Goal: Information Seeking & Learning: Learn about a topic

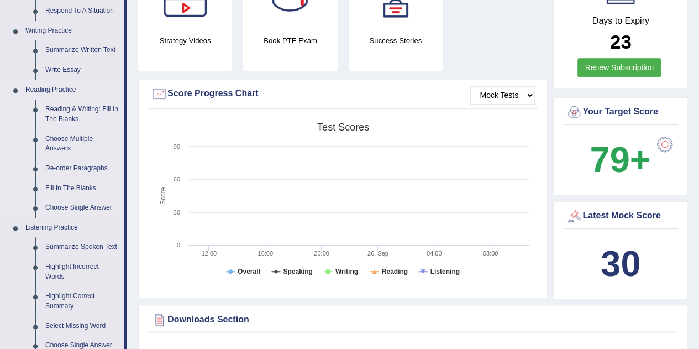
click at [106, 105] on link "Reading & Writing: Fill In The Blanks" at bounding box center [81, 113] width 83 height 29
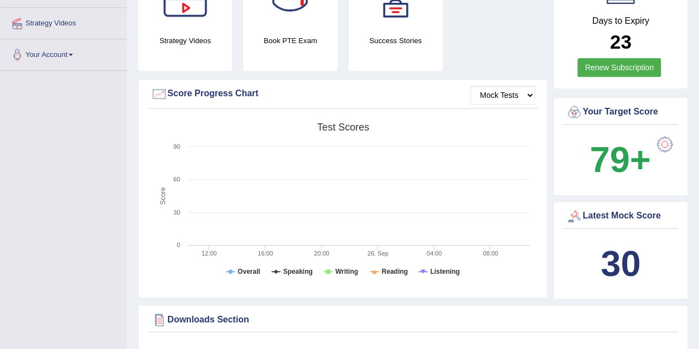
scroll to position [300, 0]
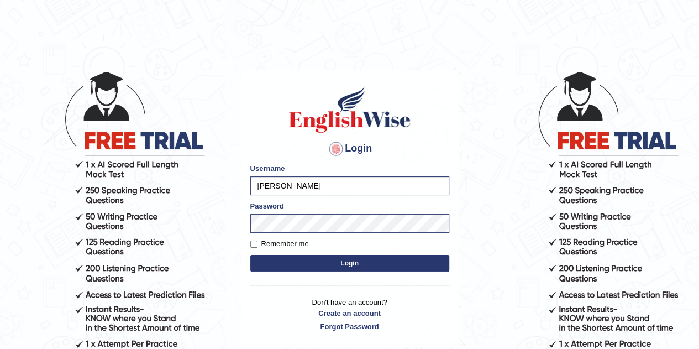
click at [348, 268] on button "Login" at bounding box center [349, 263] width 199 height 17
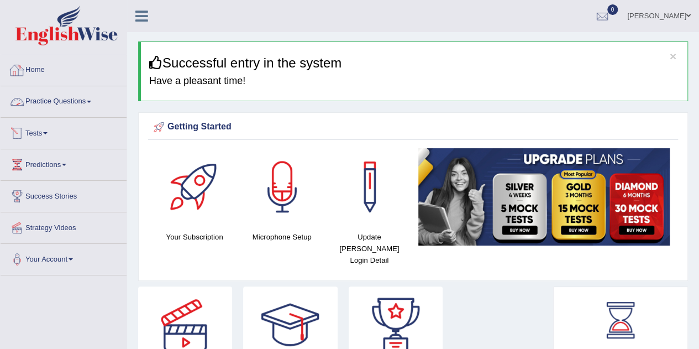
click at [73, 107] on link "Practice Questions" at bounding box center [64, 100] width 126 height 28
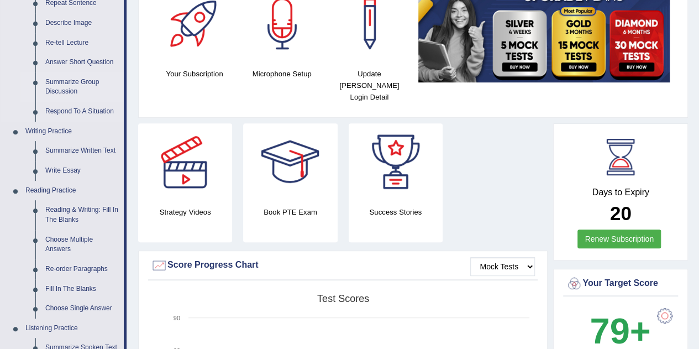
scroll to position [166, 0]
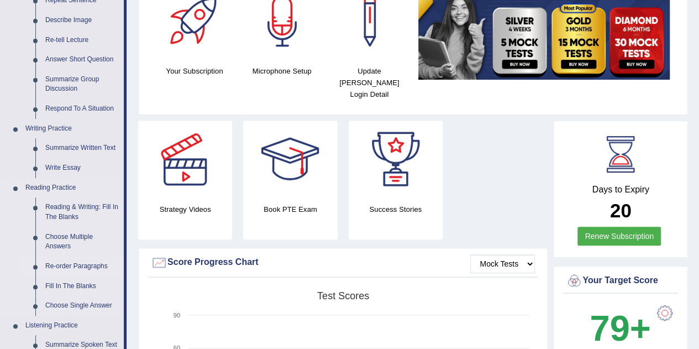
click at [81, 266] on link "Re-order Paragraphs" at bounding box center [81, 266] width 83 height 20
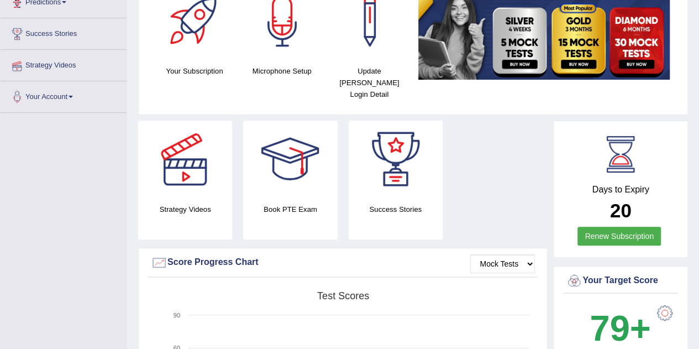
scroll to position [185, 0]
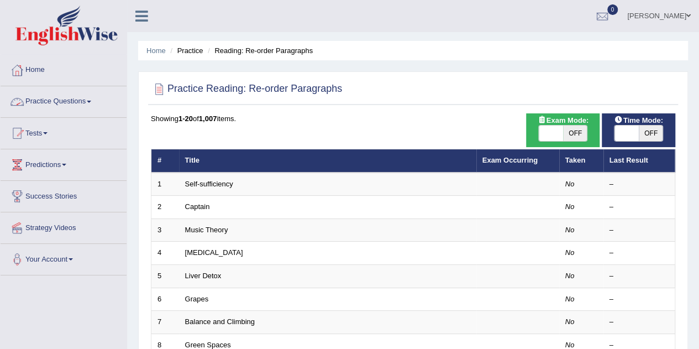
click at [67, 105] on link "Practice Questions" at bounding box center [64, 100] width 126 height 28
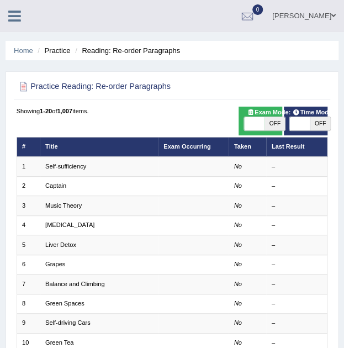
click at [19, 14] on icon at bounding box center [14, 16] width 13 height 14
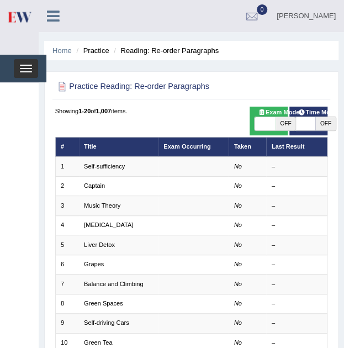
click at [32, 71] on button "Toggle navigation" at bounding box center [26, 68] width 24 height 19
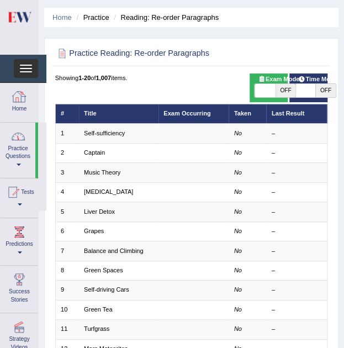
scroll to position [111, 0]
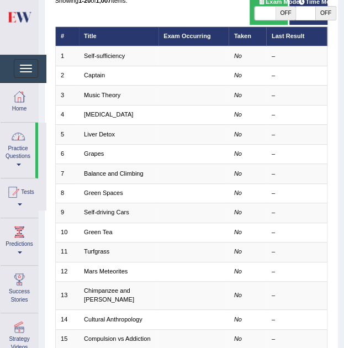
click at [17, 165] on span at bounding box center [19, 165] width 4 height 2
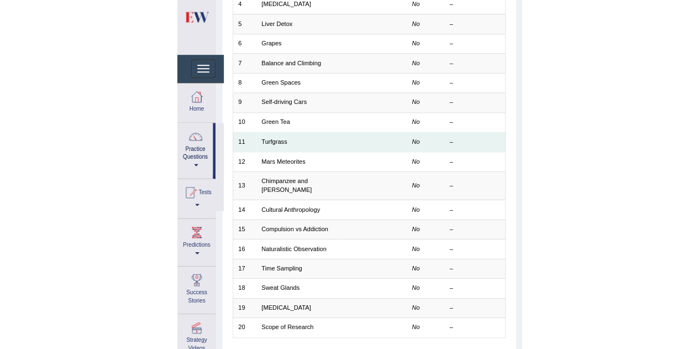
scroll to position [0, 0]
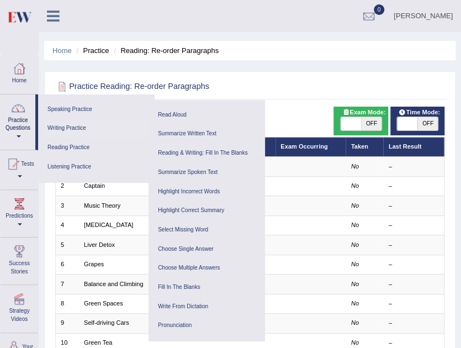
click at [58, 126] on link "Writing Practice" at bounding box center [96, 128] width 105 height 19
click at [61, 146] on link "Reading Practice" at bounding box center [96, 147] width 105 height 19
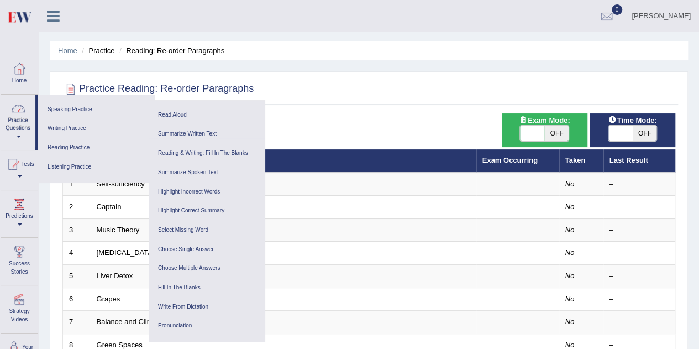
click at [27, 79] on link "Home" at bounding box center [20, 73] width 38 height 36
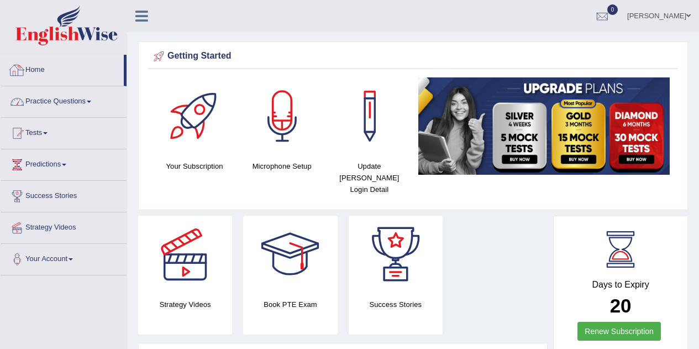
click at [45, 98] on link "Practice Questions" at bounding box center [64, 100] width 126 height 28
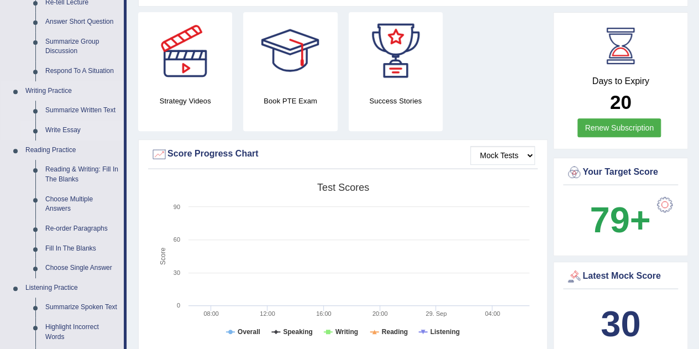
scroll to position [221, 0]
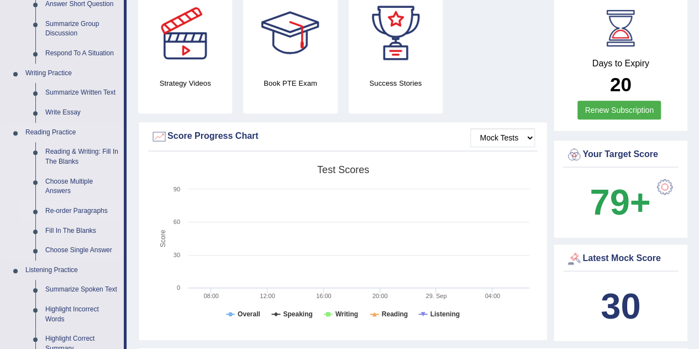
click at [59, 208] on link "Re-order Paragraphs" at bounding box center [81, 211] width 83 height 20
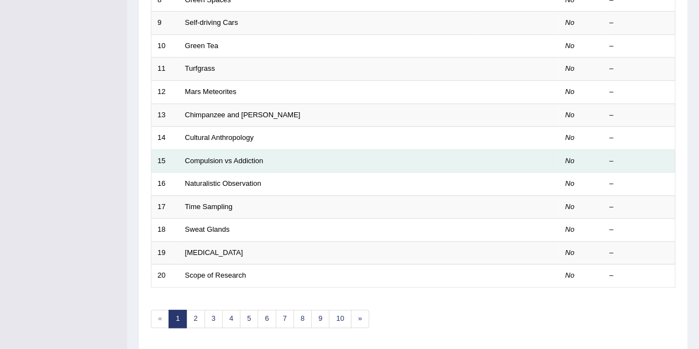
scroll to position [377, 0]
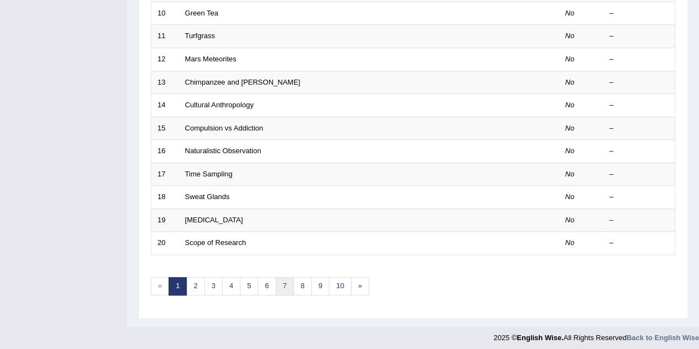
click at [286, 282] on link "7" at bounding box center [285, 286] width 18 height 18
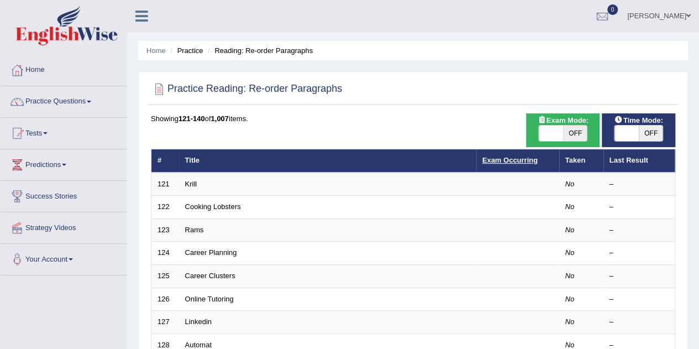
click at [510, 159] on link "Exam Occurring" at bounding box center [509, 160] width 55 height 8
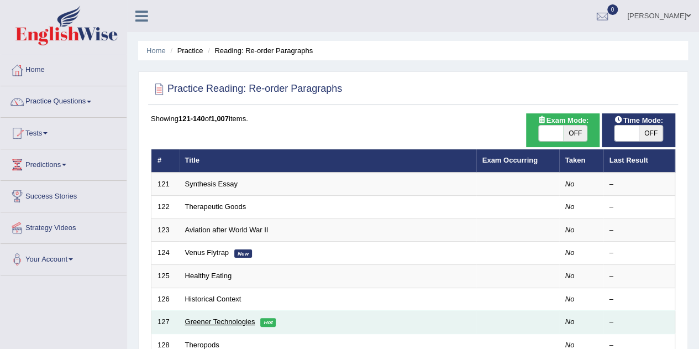
click at [232, 317] on link "Greener Technologies" at bounding box center [220, 321] width 70 height 8
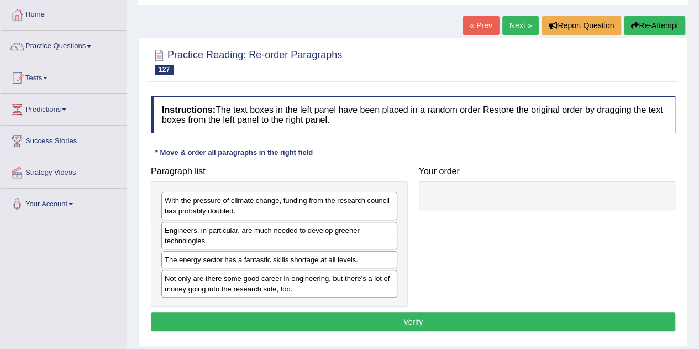
scroll to position [111, 0]
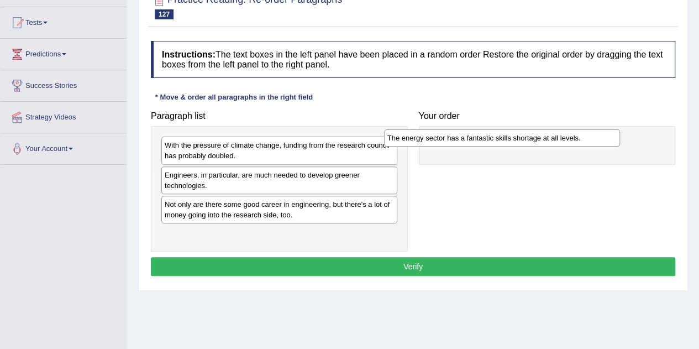
drag, startPoint x: 203, startPoint y: 206, endPoint x: 459, endPoint y: 139, distance: 264.4
click at [459, 139] on div "The energy sector has a fantastic skills shortage at all levels." at bounding box center [502, 137] width 236 height 17
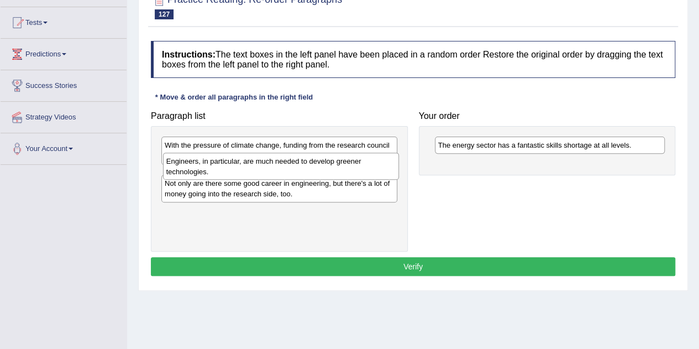
drag, startPoint x: 262, startPoint y: 184, endPoint x: 264, endPoint y: 171, distance: 13.4
click at [264, 171] on div "Engineers, in particular, are much needed to develop greener technologies." at bounding box center [281, 167] width 236 height 28
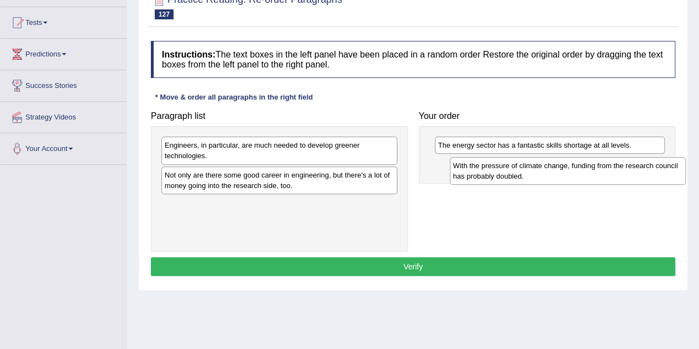
drag, startPoint x: 284, startPoint y: 157, endPoint x: 558, endPoint y: 171, distance: 273.8
click at [569, 174] on div "With the pressure of climate change, funding from the research council has prob…" at bounding box center [568, 171] width 236 height 28
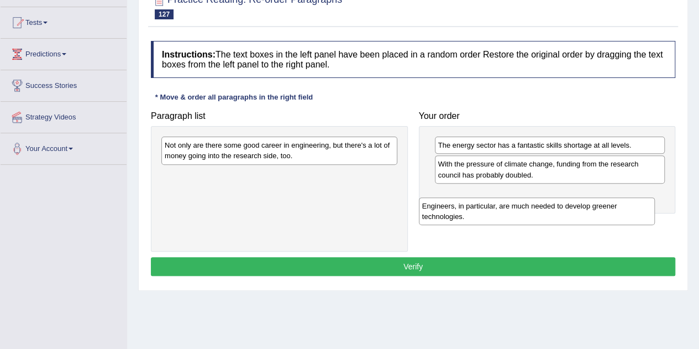
drag, startPoint x: 318, startPoint y: 141, endPoint x: 570, endPoint y: 202, distance: 259.2
click at [570, 202] on div "Engineers, in particular, are much needed to develop greener technologies." at bounding box center [537, 211] width 236 height 28
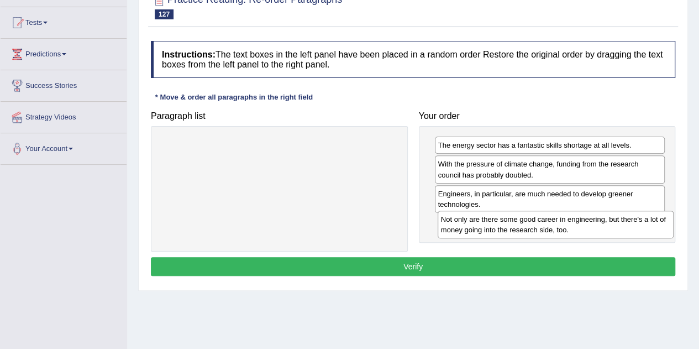
drag, startPoint x: 344, startPoint y: 183, endPoint x: 613, endPoint y: 233, distance: 273.7
click at [613, 233] on div "Not only are there some good career in engineering, but there's a lot of money …" at bounding box center [556, 225] width 236 height 28
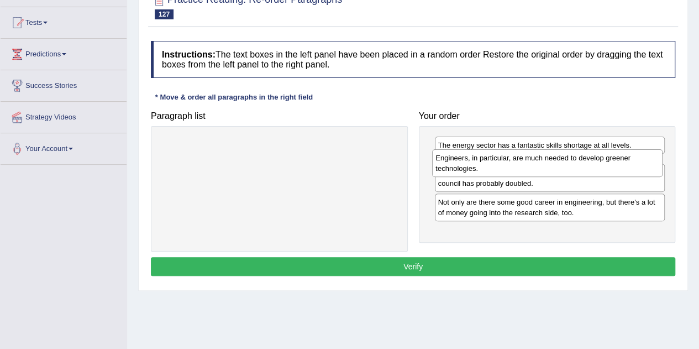
drag, startPoint x: 506, startPoint y: 195, endPoint x: 504, endPoint y: 160, distance: 34.9
click at [504, 160] on div "Engineers, in particular, are much needed to develop greener technologies." at bounding box center [547, 163] width 230 height 28
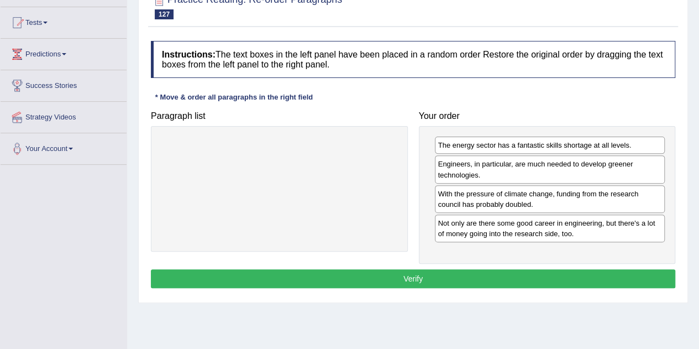
click at [500, 272] on button "Verify" at bounding box center [413, 278] width 524 height 19
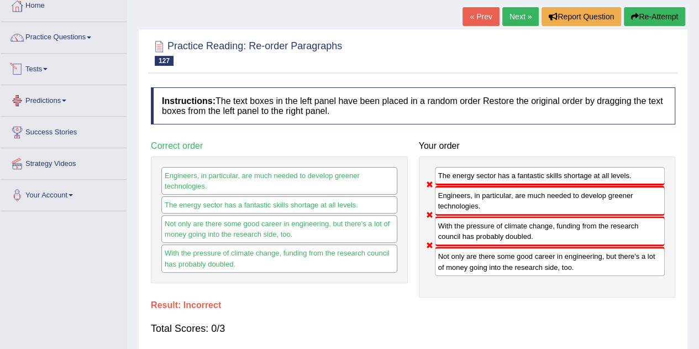
scroll to position [0, 0]
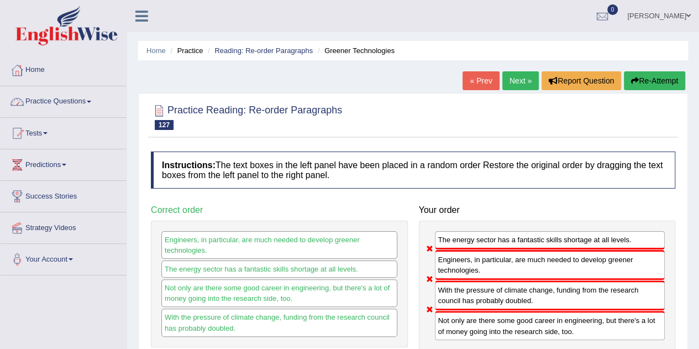
click at [519, 82] on link "Next »" at bounding box center [520, 80] width 36 height 19
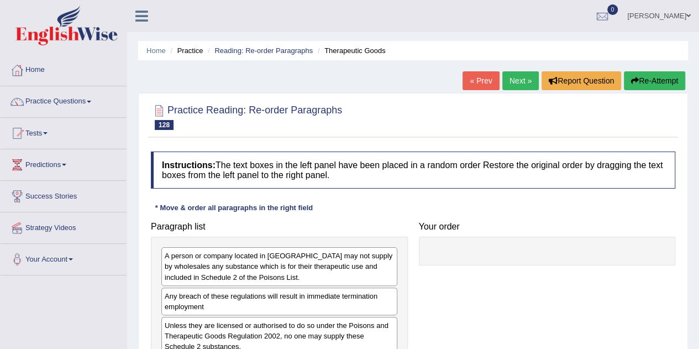
click at [529, 76] on link "Next »" at bounding box center [520, 80] width 36 height 19
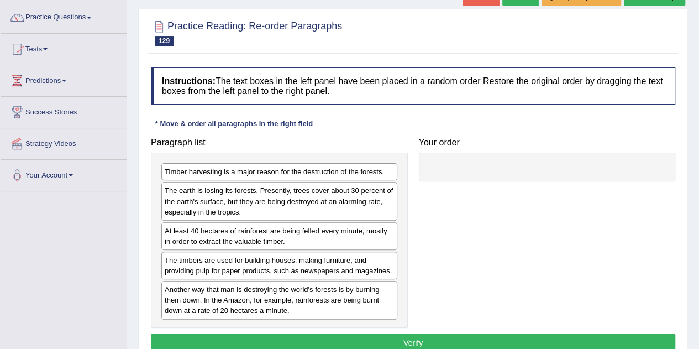
scroll to position [166, 0]
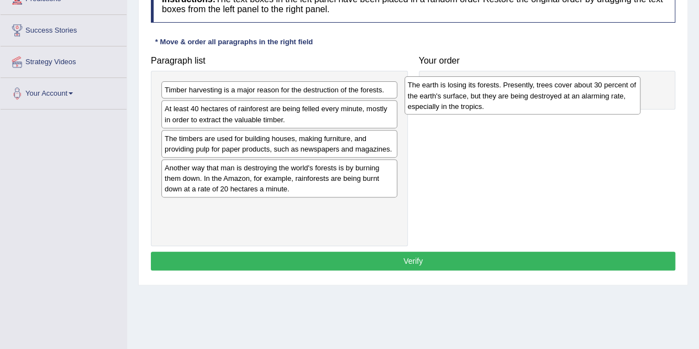
drag, startPoint x: 275, startPoint y: 121, endPoint x: 534, endPoint y: 88, distance: 260.7
click at [534, 88] on div "The earth is losing its forests. Presently, trees cover about 30 percent of the…" at bounding box center [522, 95] width 236 height 38
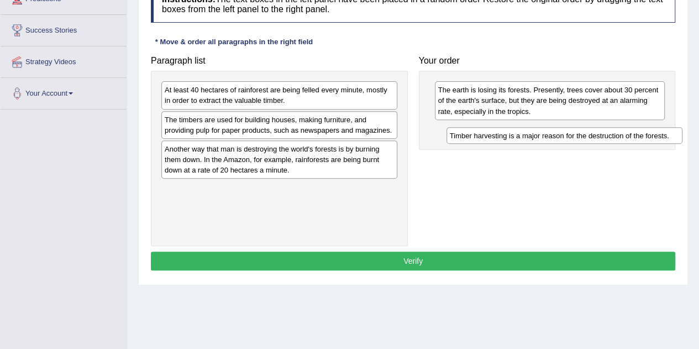
drag, startPoint x: 347, startPoint y: 97, endPoint x: 618, endPoint y: 137, distance: 273.7
click at [618, 137] on div "Timber harvesting is a major reason for the destruction of the forests." at bounding box center [564, 135] width 236 height 17
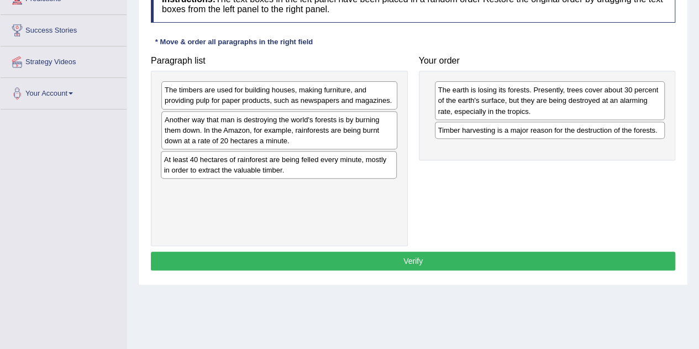
drag, startPoint x: 287, startPoint y: 101, endPoint x: 286, endPoint y: 170, distance: 68.5
click at [286, 170] on div "At least 40 hectares of rainforest are being felled every minute, mostly in ord…" at bounding box center [279, 165] width 236 height 28
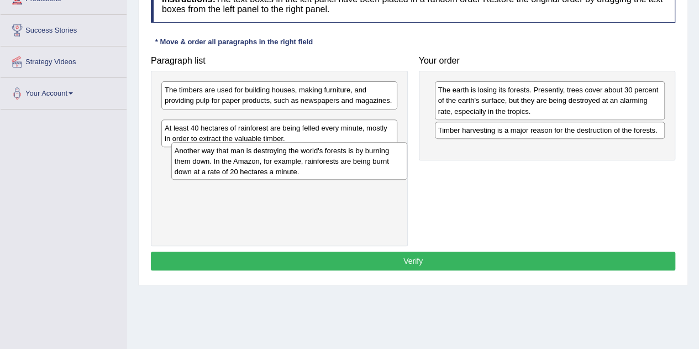
drag, startPoint x: 276, startPoint y: 131, endPoint x: 283, endPoint y: 169, distance: 38.7
click at [283, 169] on div "Another way that man is destroying the world's forests is by burning them down.…" at bounding box center [289, 161] width 236 height 38
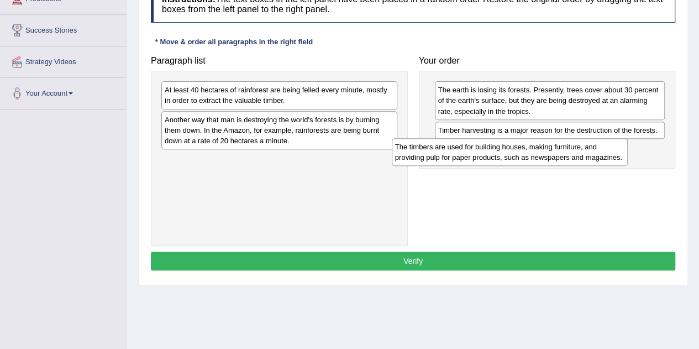
drag, startPoint x: 242, startPoint y: 87, endPoint x: 474, endPoint y: 144, distance: 238.4
click at [474, 144] on div "The timbers are used for building houses, making furniture, and providing pulp …" at bounding box center [510, 152] width 236 height 28
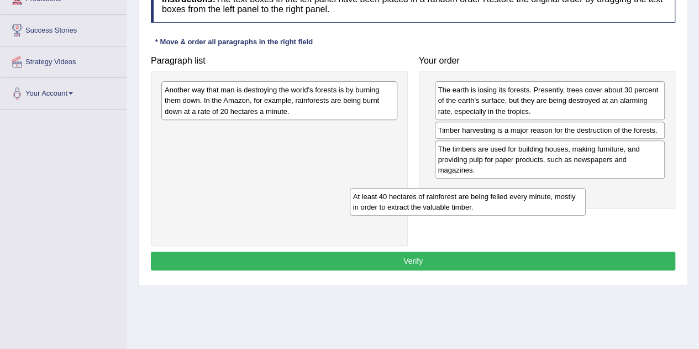
drag, startPoint x: 248, startPoint y: 101, endPoint x: 487, endPoint y: 192, distance: 255.3
click at [487, 192] on div "At least 40 hectares of rainforest are being felled every minute, mostly in ord…" at bounding box center [468, 202] width 236 height 28
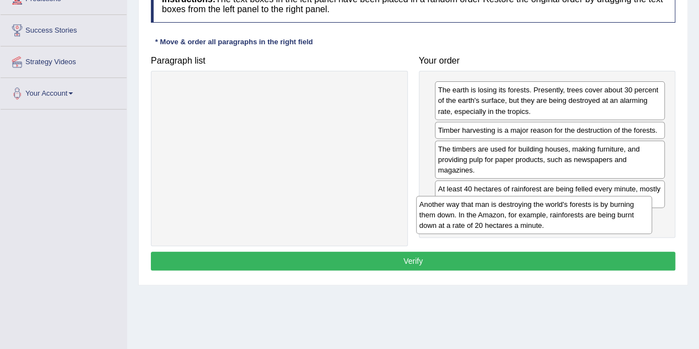
drag, startPoint x: 226, startPoint y: 148, endPoint x: 477, endPoint y: 217, distance: 260.9
click at [477, 217] on div "Another way that man is destroying the world's forests is by burning them down.…" at bounding box center [534, 215] width 236 height 38
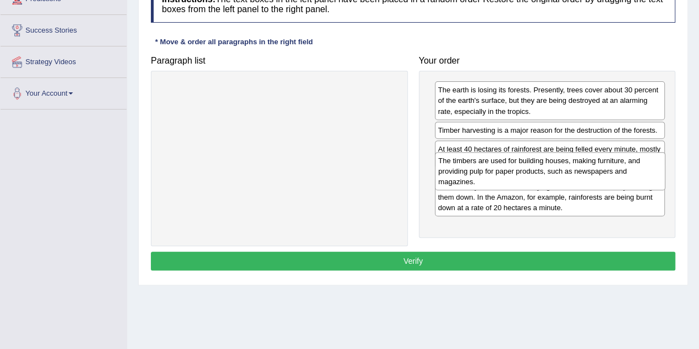
drag, startPoint x: 447, startPoint y: 161, endPoint x: 447, endPoint y: 174, distance: 12.7
click at [447, 174] on div "The timbers are used for building houses, making furniture, and providing pulp …" at bounding box center [550, 171] width 230 height 38
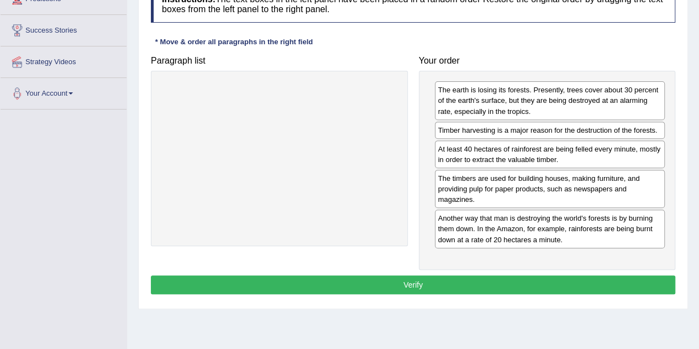
click at [409, 285] on button "Verify" at bounding box center [413, 284] width 524 height 19
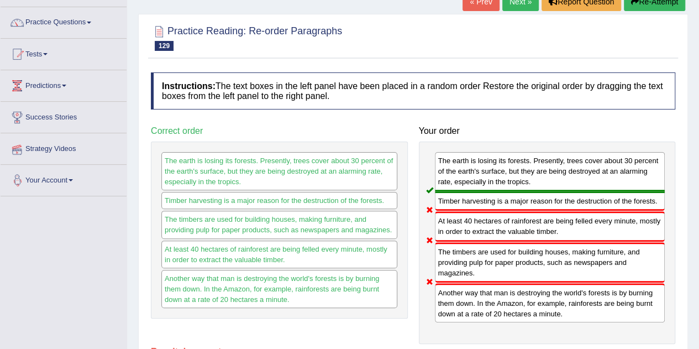
scroll to position [0, 0]
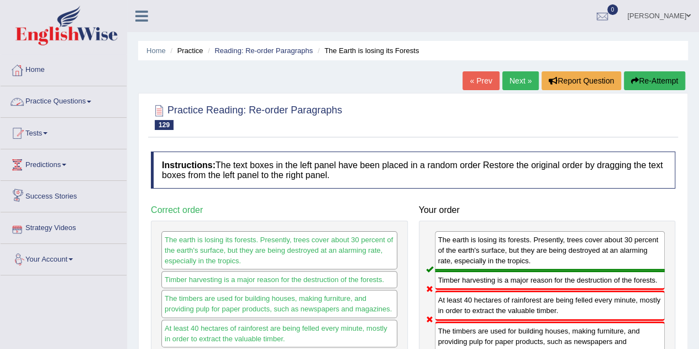
click at [53, 102] on link "Practice Questions" at bounding box center [64, 100] width 126 height 28
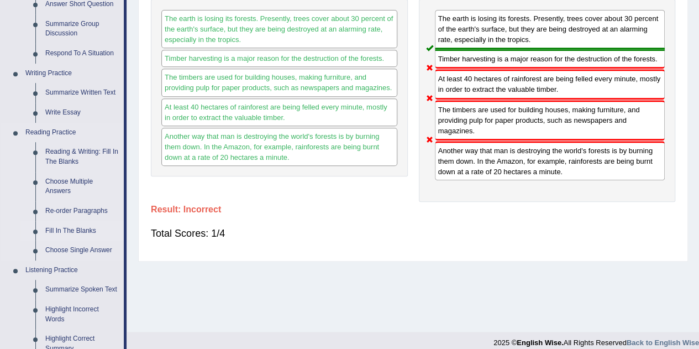
scroll to position [276, 0]
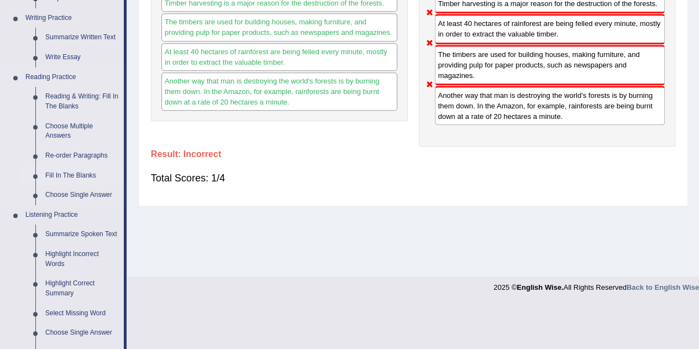
click at [82, 175] on link "Fill In The Blanks" at bounding box center [81, 176] width 83 height 20
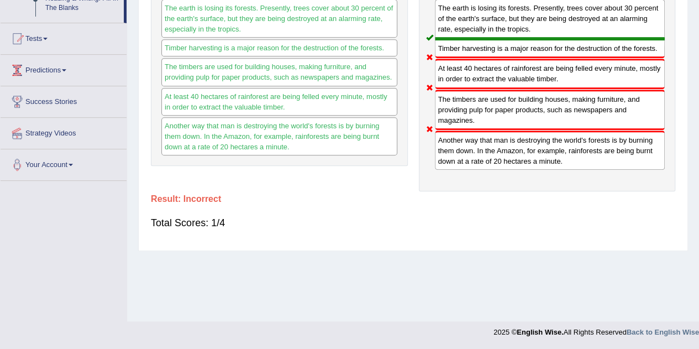
scroll to position [203, 0]
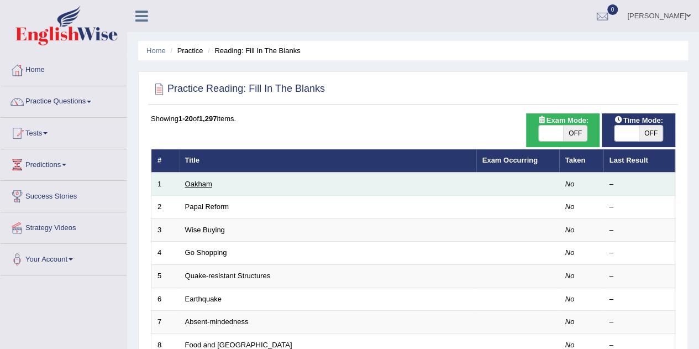
click at [209, 185] on link "Oakham" at bounding box center [198, 184] width 27 height 8
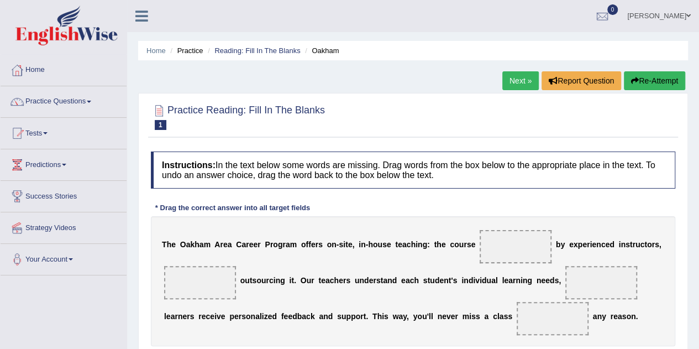
click at [502, 247] on span at bounding box center [516, 246] width 72 height 33
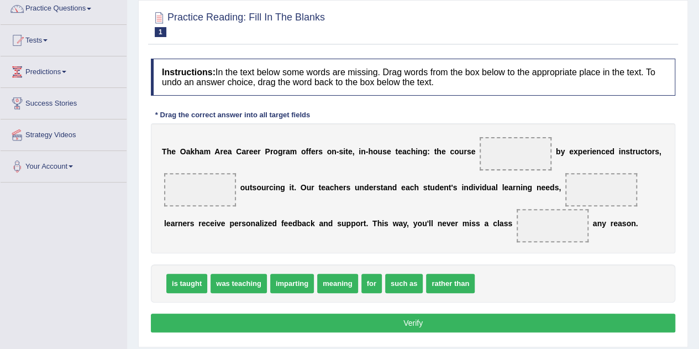
scroll to position [111, 0]
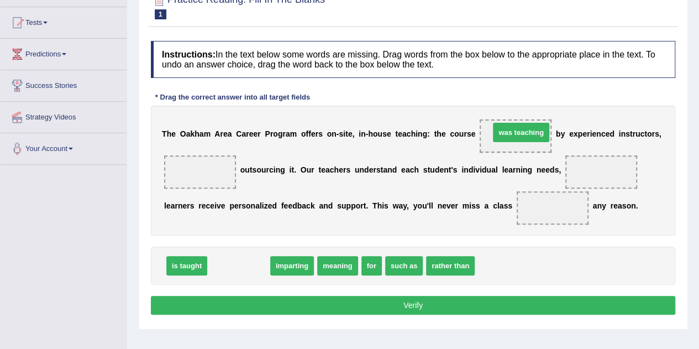
drag, startPoint x: 239, startPoint y: 261, endPoint x: 521, endPoint y: 128, distance: 312.2
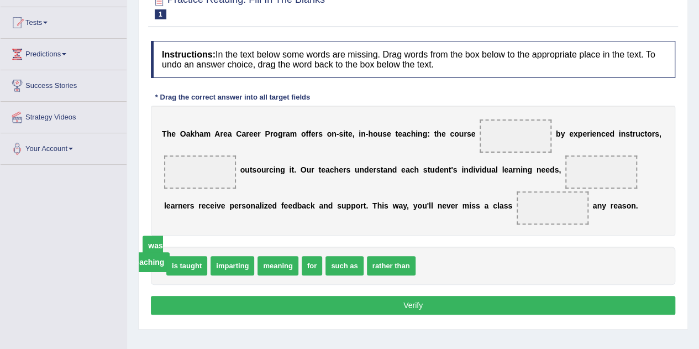
drag, startPoint x: 521, startPoint y: 136, endPoint x: 157, endPoint y: 246, distance: 379.7
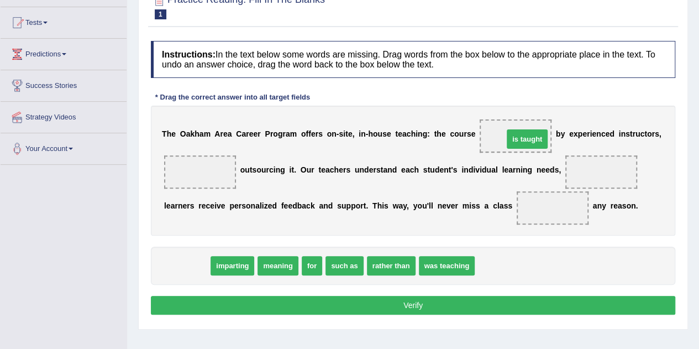
drag, startPoint x: 181, startPoint y: 266, endPoint x: 521, endPoint y: 139, distance: 363.0
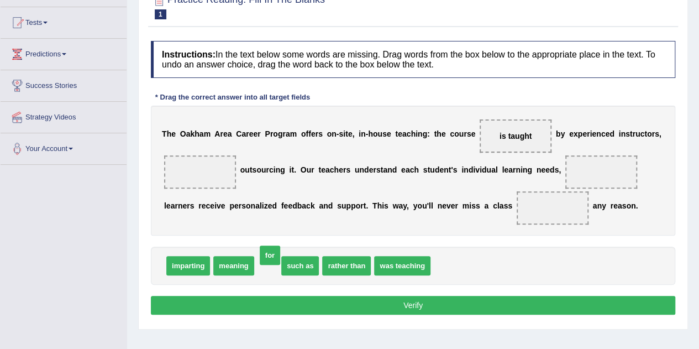
drag, startPoint x: 264, startPoint y: 267, endPoint x: 267, endPoint y: 259, distance: 8.2
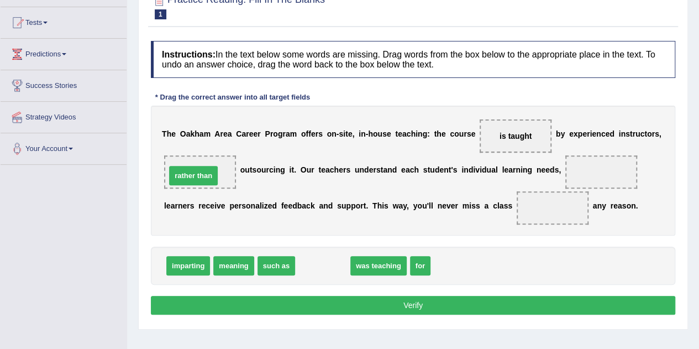
drag, startPoint x: 313, startPoint y: 269, endPoint x: 183, endPoint y: 179, distance: 157.6
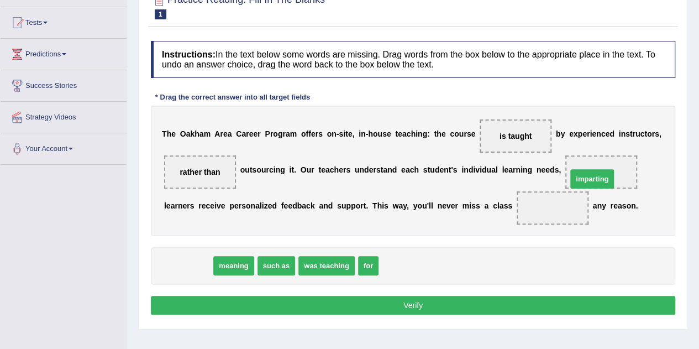
drag, startPoint x: 190, startPoint y: 265, endPoint x: 601, endPoint y: 173, distance: 421.8
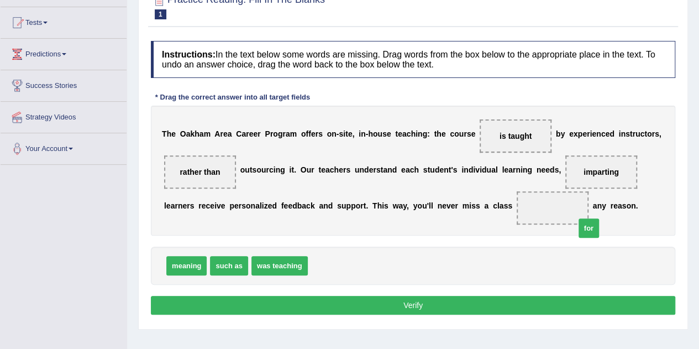
drag, startPoint x: 318, startPoint y: 263, endPoint x: 539, endPoint y: 207, distance: 228.0
drag, startPoint x: 588, startPoint y: 175, endPoint x: 324, endPoint y: 269, distance: 280.5
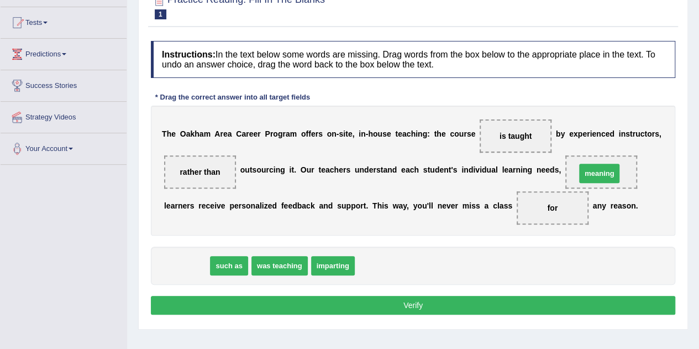
drag, startPoint x: 175, startPoint y: 267, endPoint x: 587, endPoint y: 175, distance: 423.0
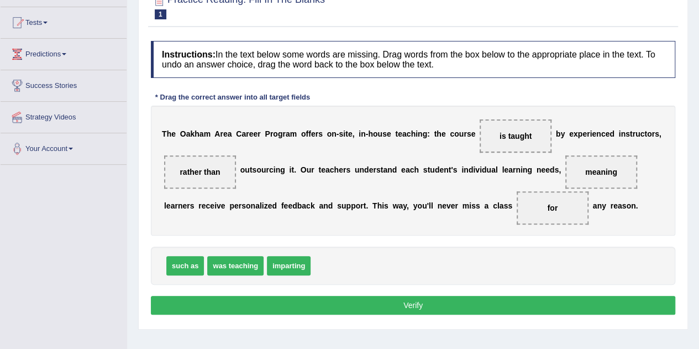
click at [407, 298] on button "Verify" at bounding box center [413, 305] width 524 height 19
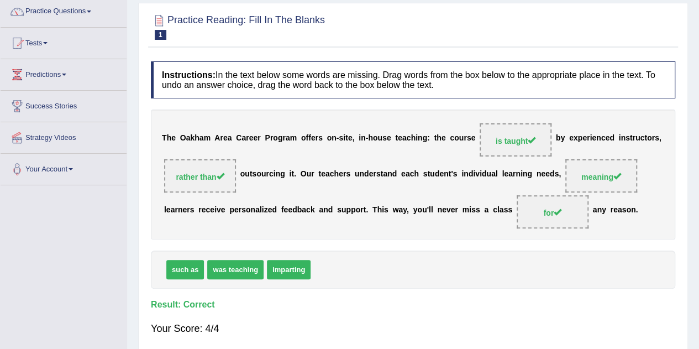
scroll to position [55, 0]
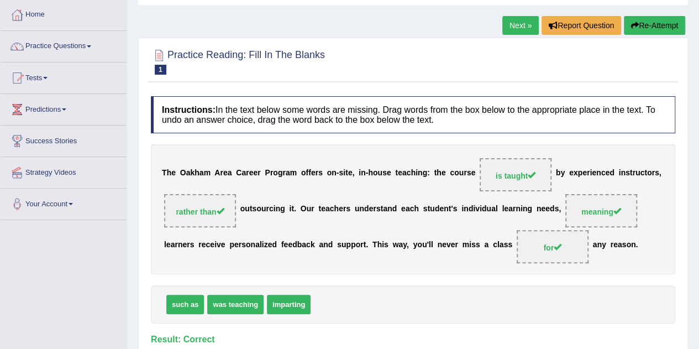
click at [507, 29] on link "Next »" at bounding box center [520, 25] width 36 height 19
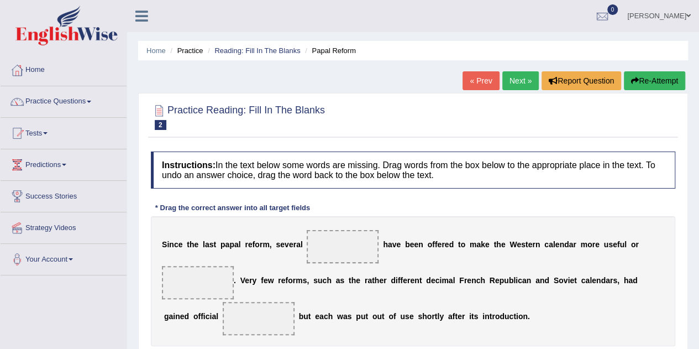
scroll to position [55, 0]
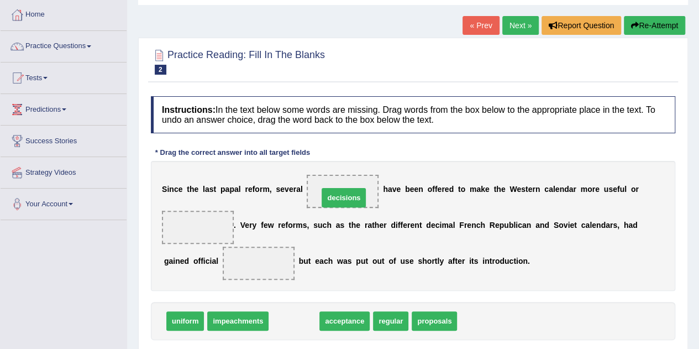
drag, startPoint x: 292, startPoint y: 319, endPoint x: 341, endPoint y: 196, distance: 132.9
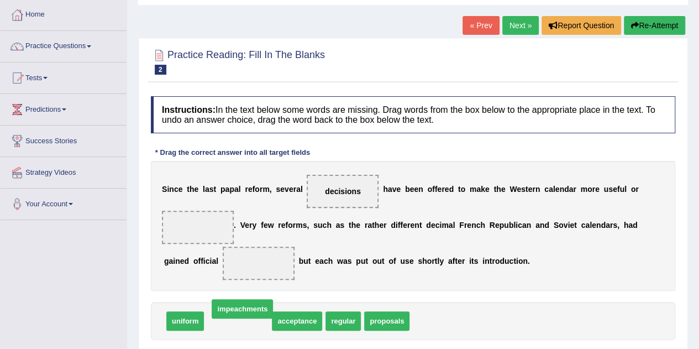
drag, startPoint x: 245, startPoint y: 321, endPoint x: 255, endPoint y: 320, distance: 10.0
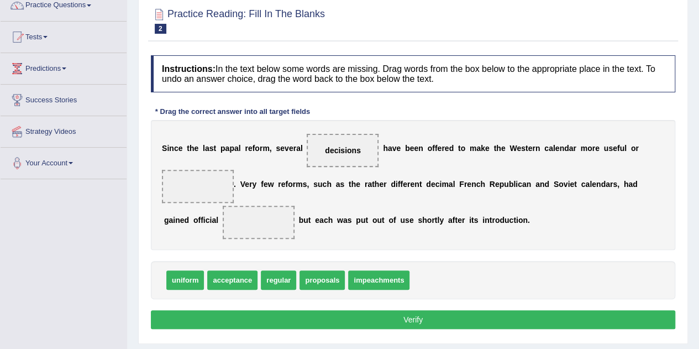
scroll to position [111, 0]
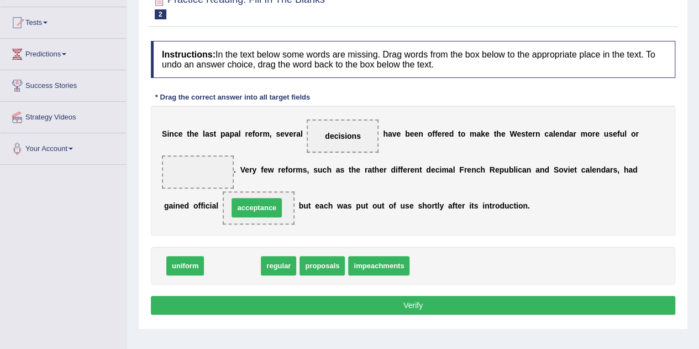
drag, startPoint x: 248, startPoint y: 264, endPoint x: 272, endPoint y: 206, distance: 62.9
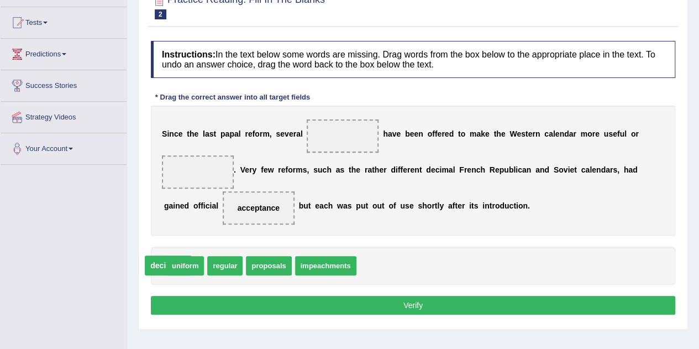
drag, startPoint x: 348, startPoint y: 133, endPoint x: 174, endPoint y: 262, distance: 217.3
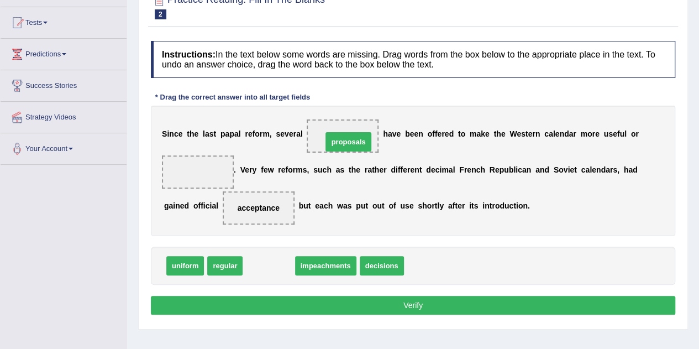
drag, startPoint x: 265, startPoint y: 263, endPoint x: 343, endPoint y: 134, distance: 151.0
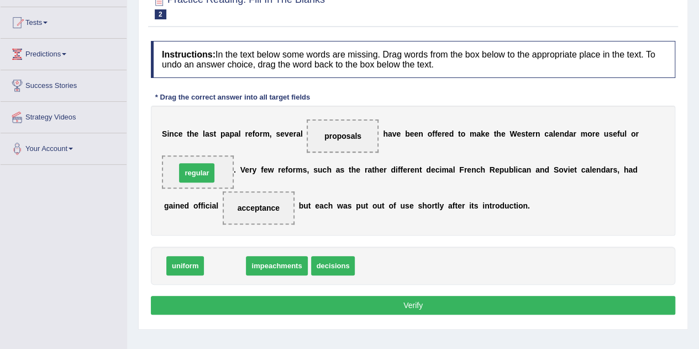
drag, startPoint x: 230, startPoint y: 261, endPoint x: 202, endPoint y: 169, distance: 97.0
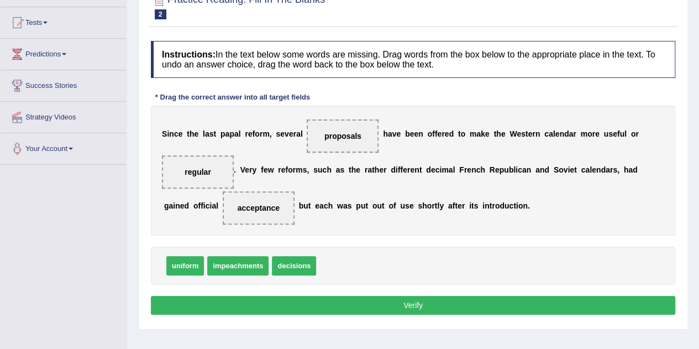
click at [408, 303] on button "Verify" at bounding box center [413, 305] width 524 height 19
